Goal: Task Accomplishment & Management: Use online tool/utility

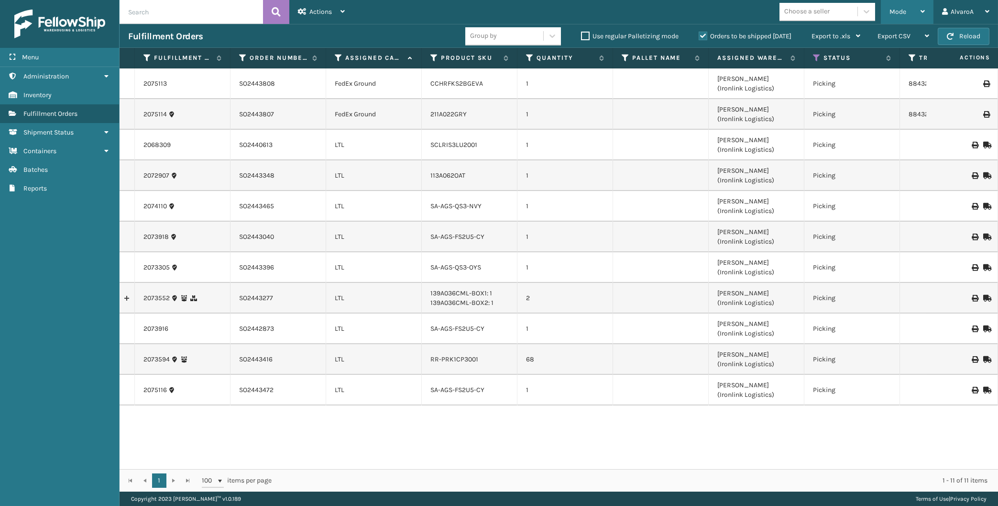
click at [887, 12] on div "Mode Regular Mode Picking Mode Labeling Mode Exit Scan Mode" at bounding box center [907, 12] width 53 height 24
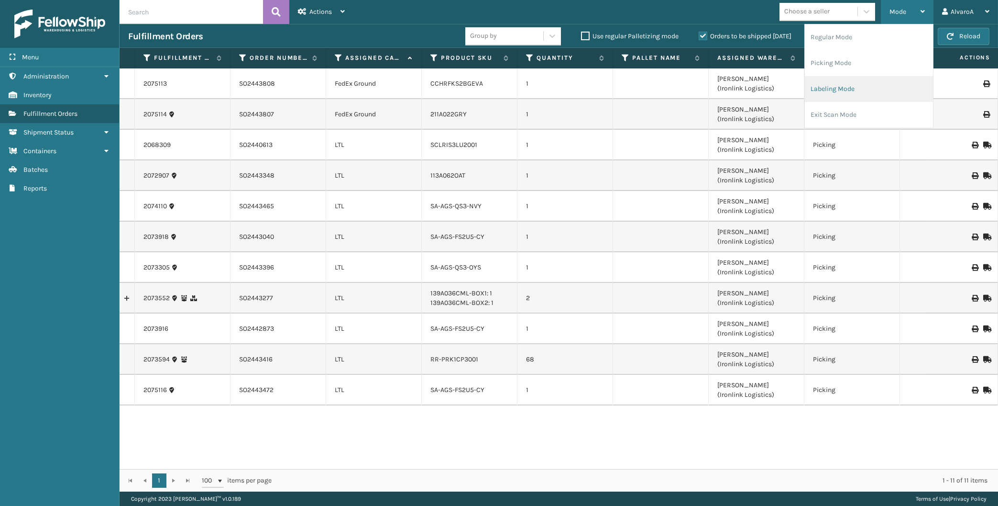
click at [866, 87] on li "Labeling Mode" at bounding box center [869, 89] width 128 height 26
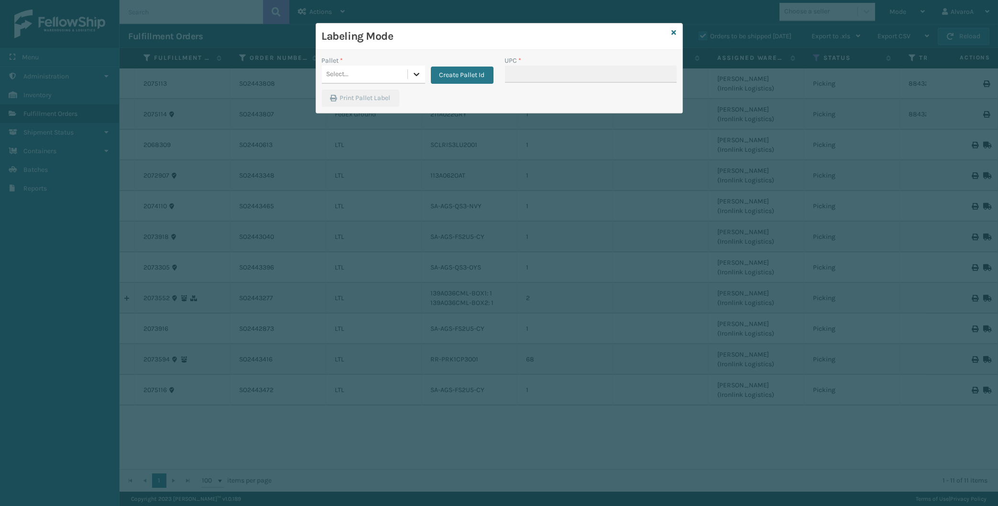
click at [408, 70] on div at bounding box center [416, 74] width 17 height 17
click at [459, 82] on button "Create Pallet Id" at bounding box center [462, 75] width 63 height 17
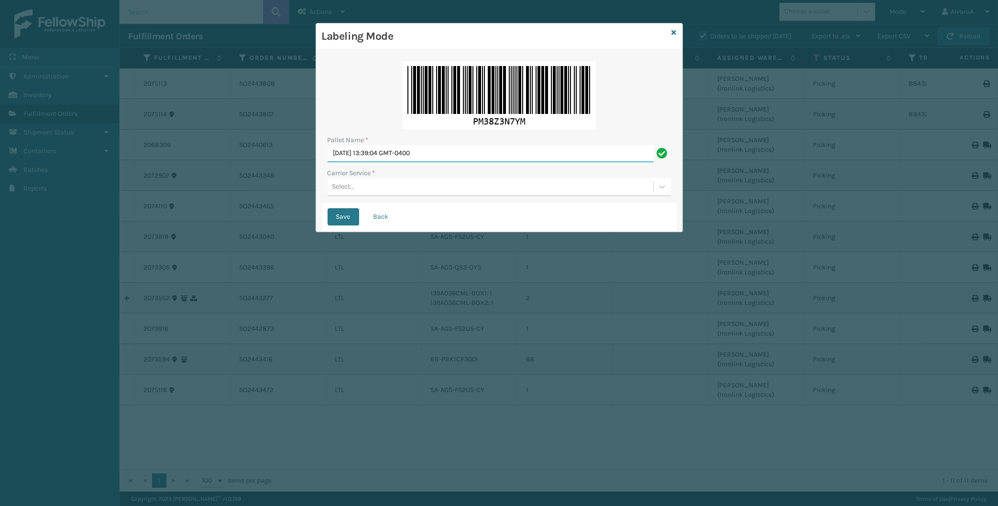
drag, startPoint x: 446, startPoint y: 153, endPoint x: 137, endPoint y: 161, distance: 308.7
click at [328, 161] on input "[DATE] 13:39:04 GMT-0400" at bounding box center [491, 153] width 326 height 17
click at [345, 155] on input "ups 508590" at bounding box center [491, 153] width 326 height 17
type input "508590"
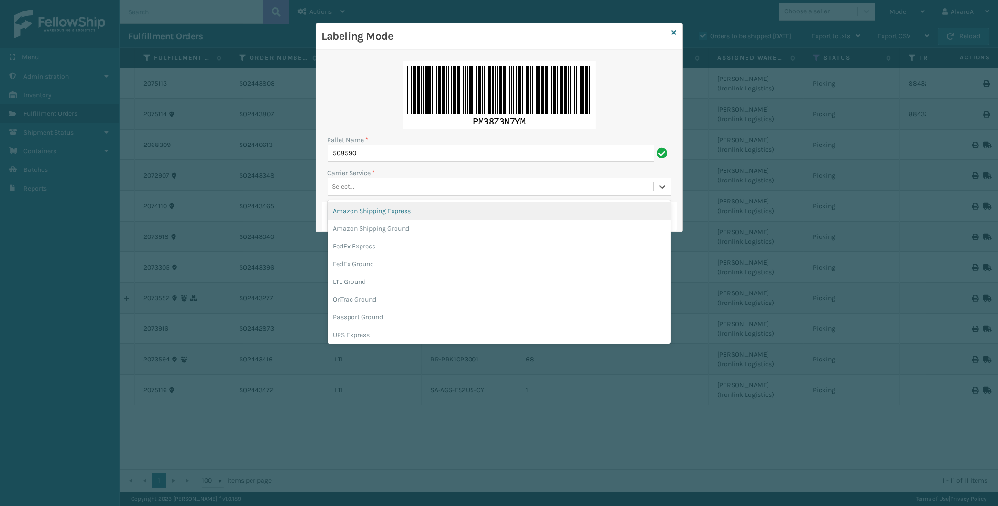
drag, startPoint x: 344, startPoint y: 182, endPoint x: 353, endPoint y: 212, distance: 31.0
click at [346, 184] on div "Select..." at bounding box center [500, 187] width 344 height 18
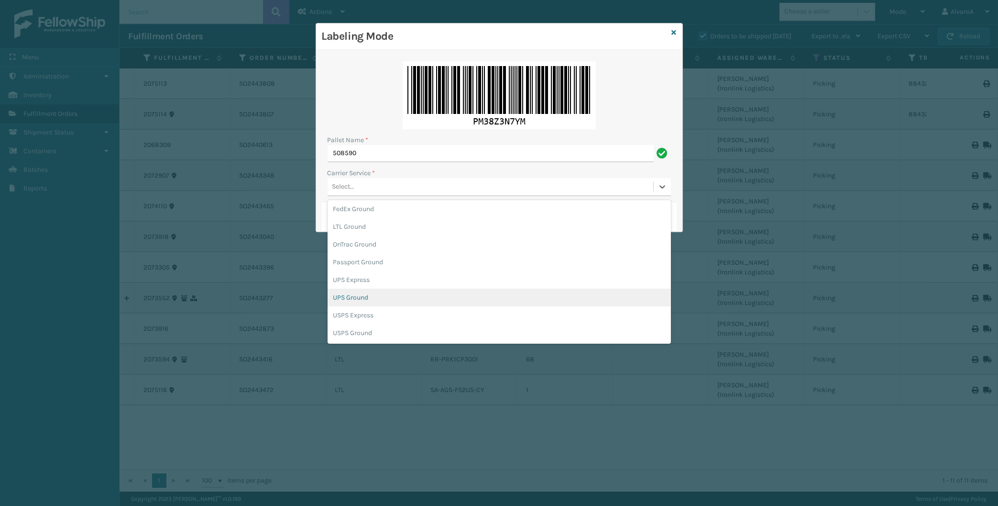
drag, startPoint x: 356, startPoint y: 297, endPoint x: 356, endPoint y: 289, distance: 8.1
click at [356, 293] on div "UPS Ground" at bounding box center [500, 297] width 344 height 18
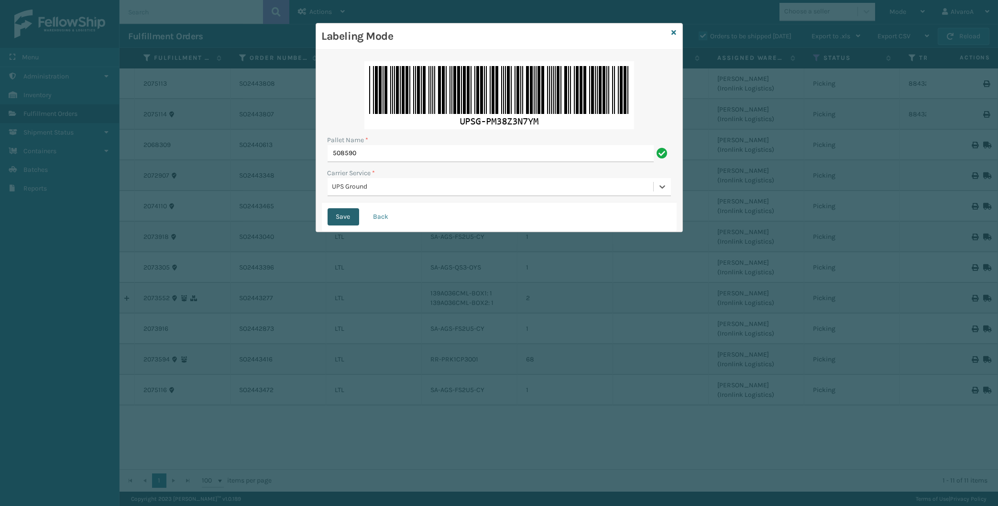
click at [349, 214] on button "Save" at bounding box center [344, 216] width 32 height 17
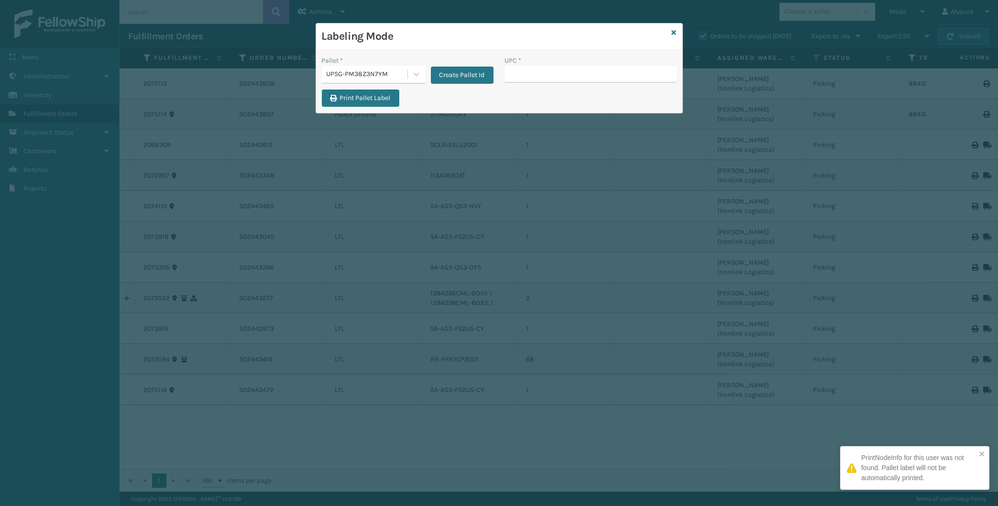
click at [520, 72] on input "UPC *" at bounding box center [591, 74] width 172 height 17
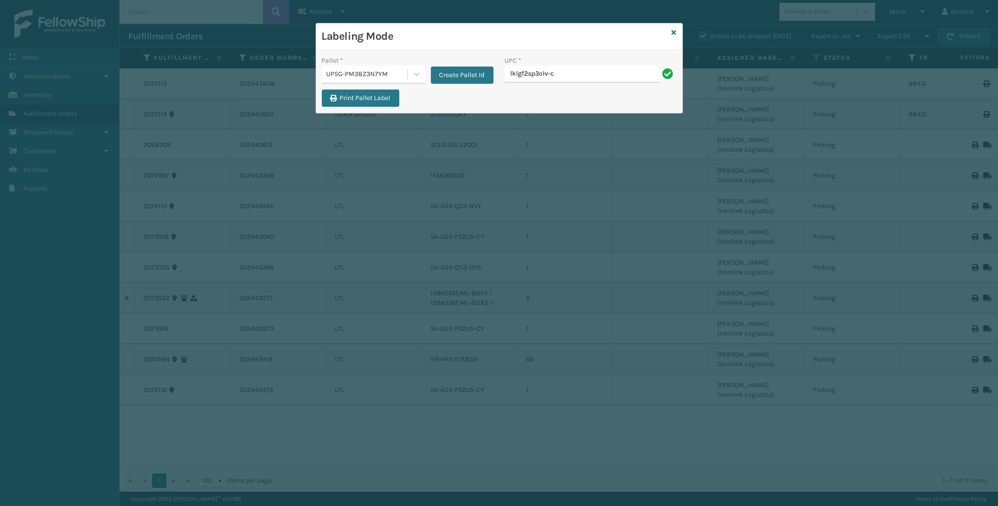
type input "lklgf2sp3olv-c"
click at [676, 31] on icon at bounding box center [674, 32] width 5 height 7
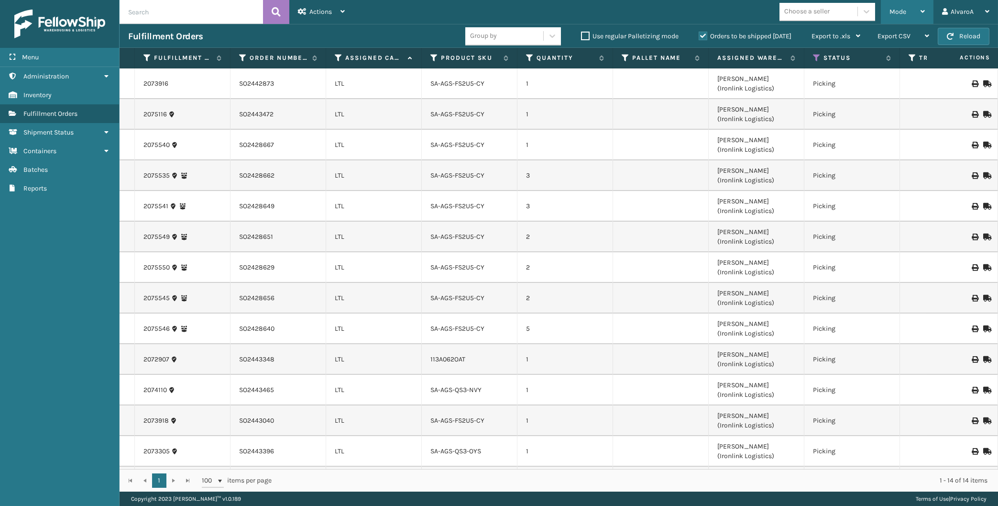
click at [891, 17] on div "Mode" at bounding box center [907, 12] width 35 height 24
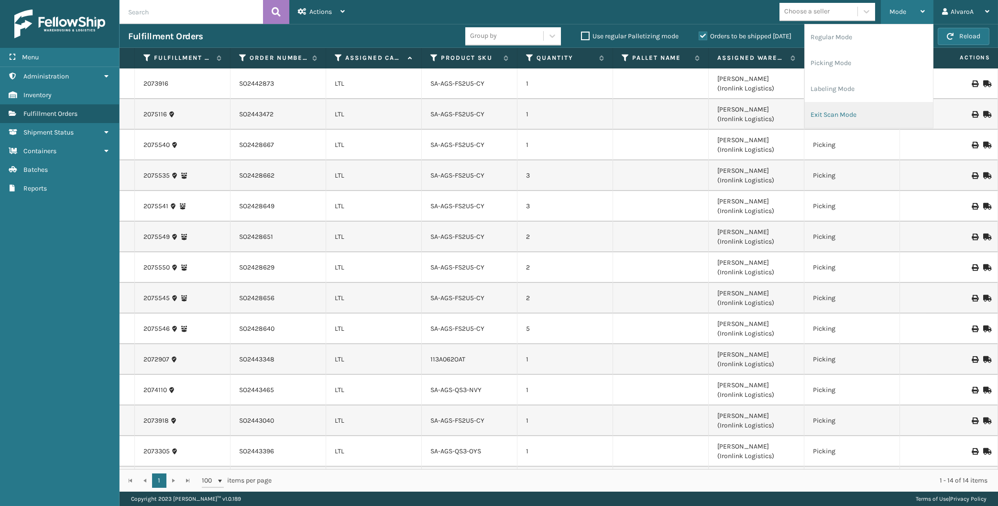
click at [830, 109] on li "Exit Scan Mode" at bounding box center [869, 115] width 128 height 26
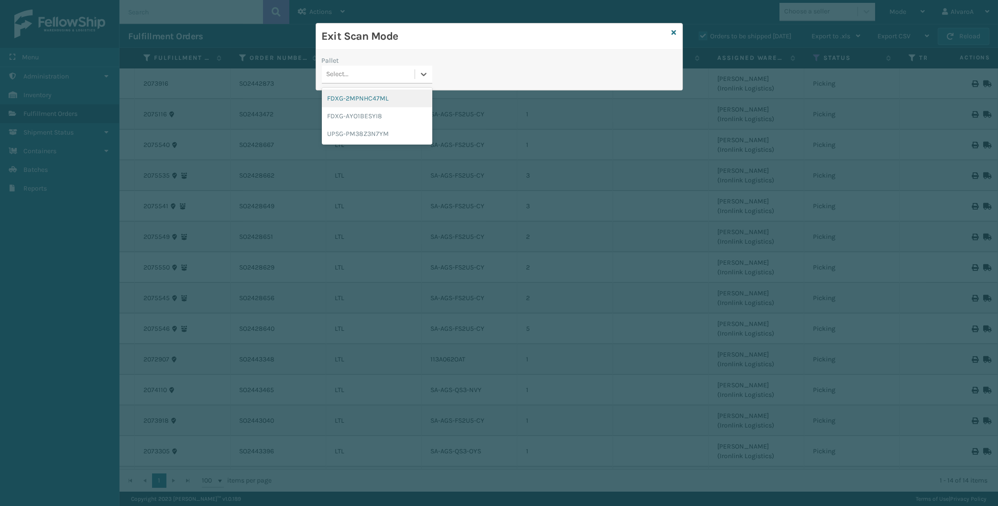
drag, startPoint x: 420, startPoint y: 67, endPoint x: 398, endPoint y: 105, distance: 43.3
click at [420, 69] on div at bounding box center [423, 74] width 17 height 17
click at [370, 131] on div "UPSG-PM38Z3N7YM" at bounding box center [377, 134] width 111 height 18
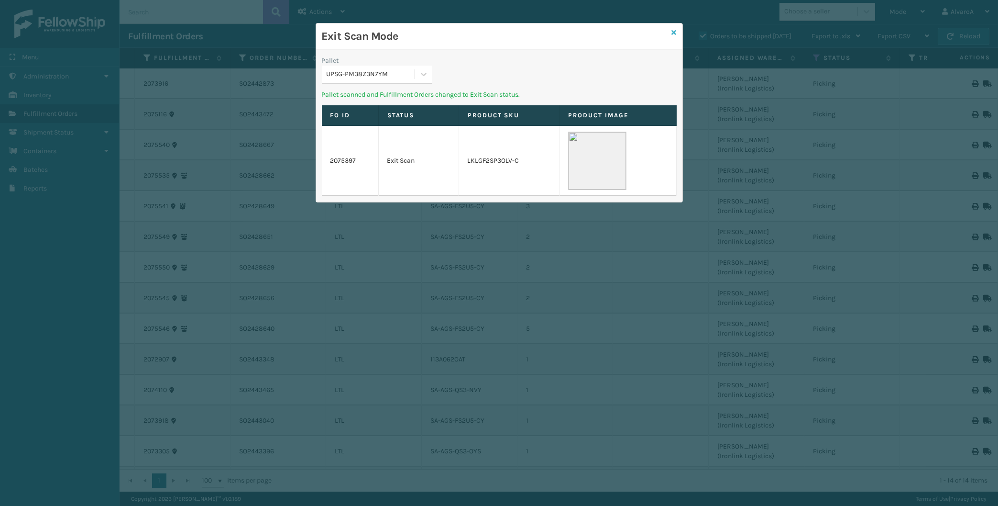
click at [675, 33] on icon at bounding box center [674, 32] width 5 height 7
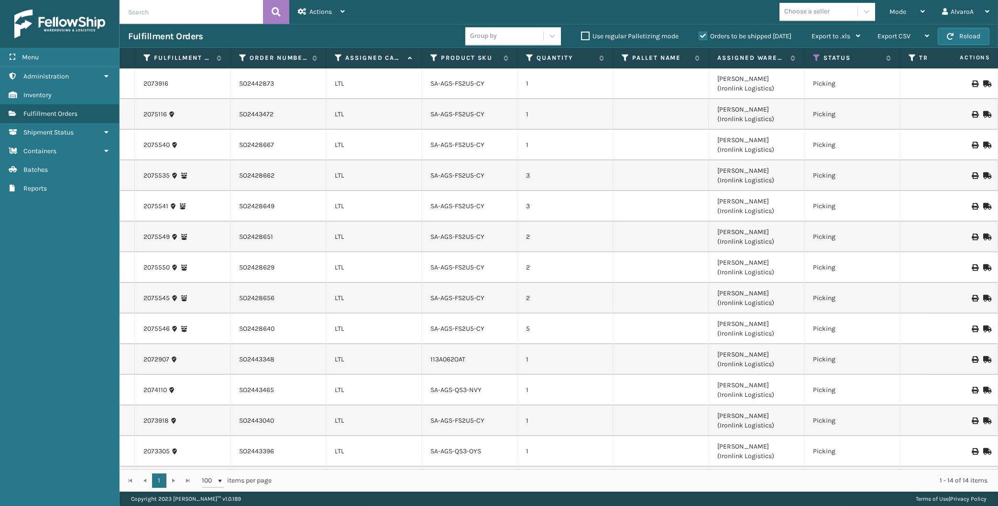
scroll to position [28, 0]
